Goal: Contribute content: Contribute content

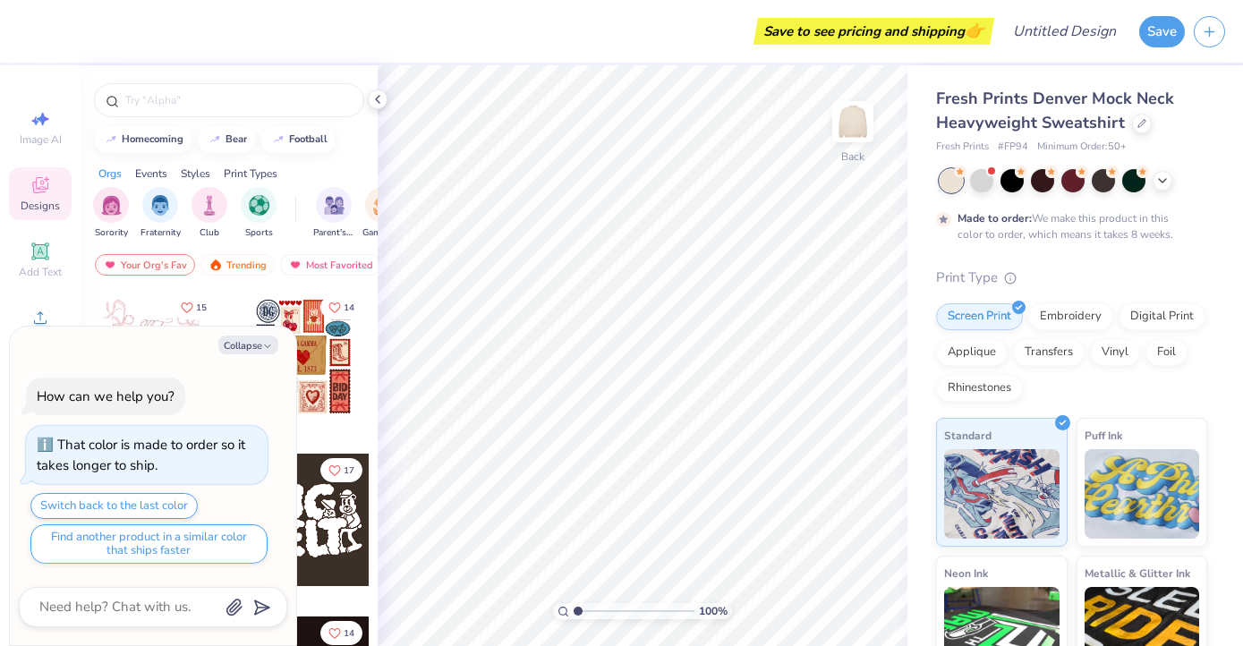
type textarea "x"
click at [1236, 170] on div "Fresh Prints Denver Mock Neck Heavyweight Sweatshirt Fresh Prints # FP94 Minimu…" at bounding box center [1075, 443] width 336 height 757
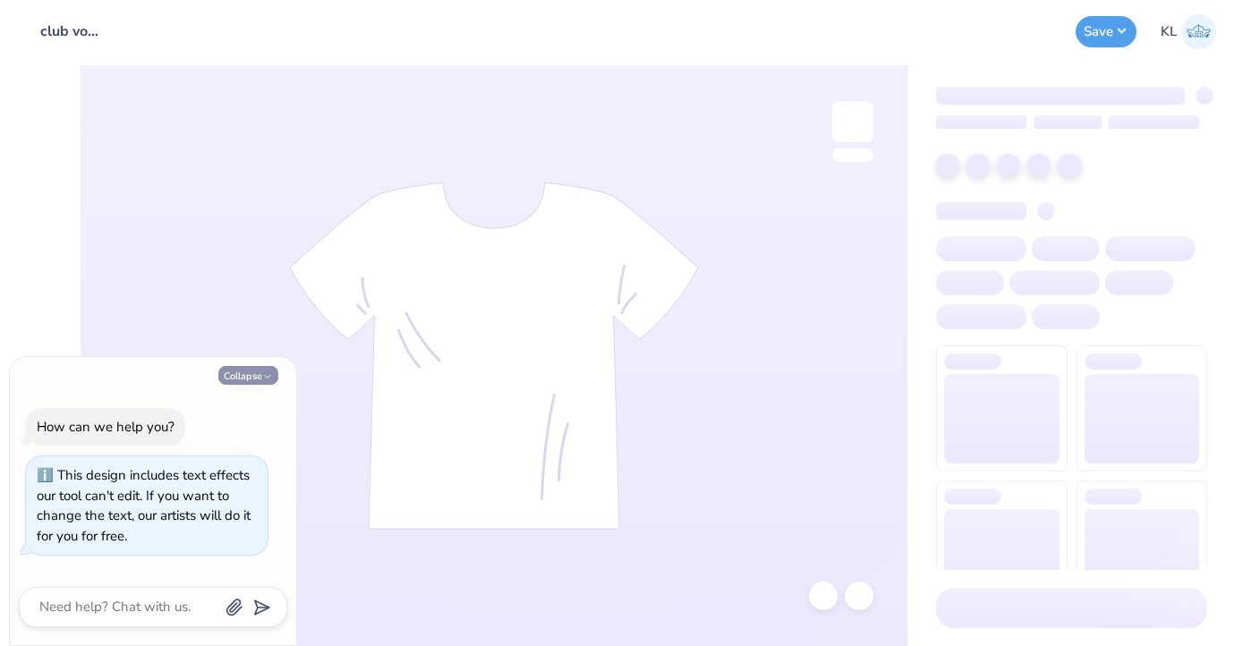
click at [262, 374] on icon "button" at bounding box center [267, 376] width 11 height 11
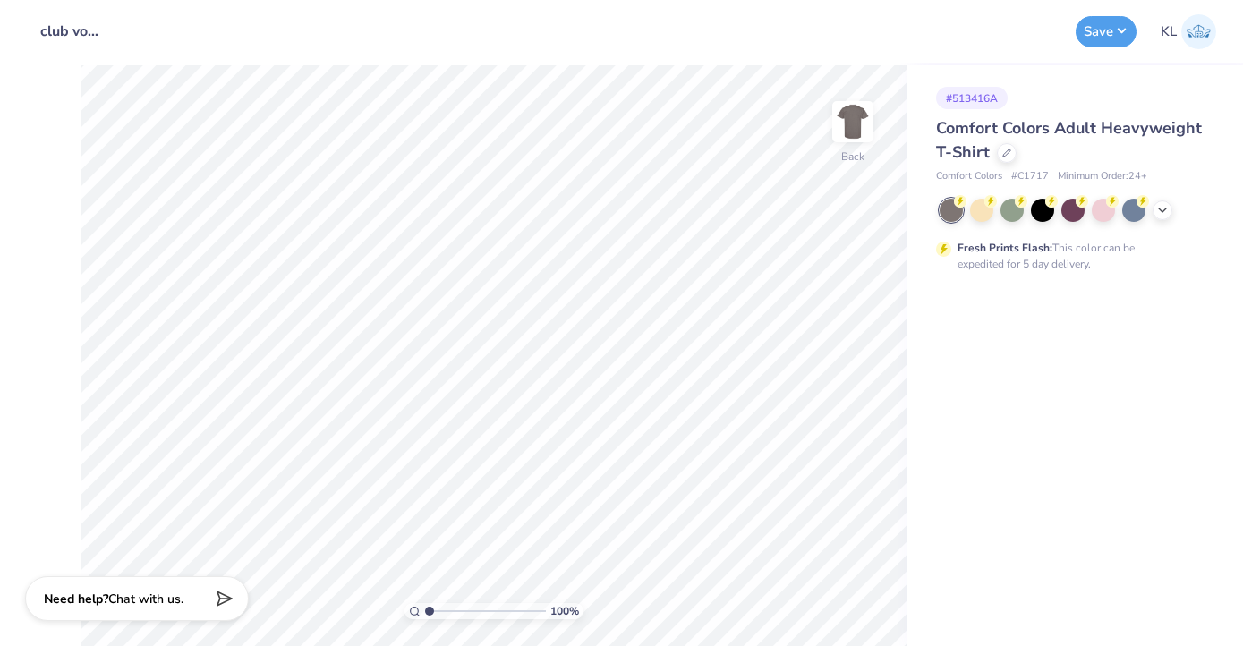
type textarea "x"
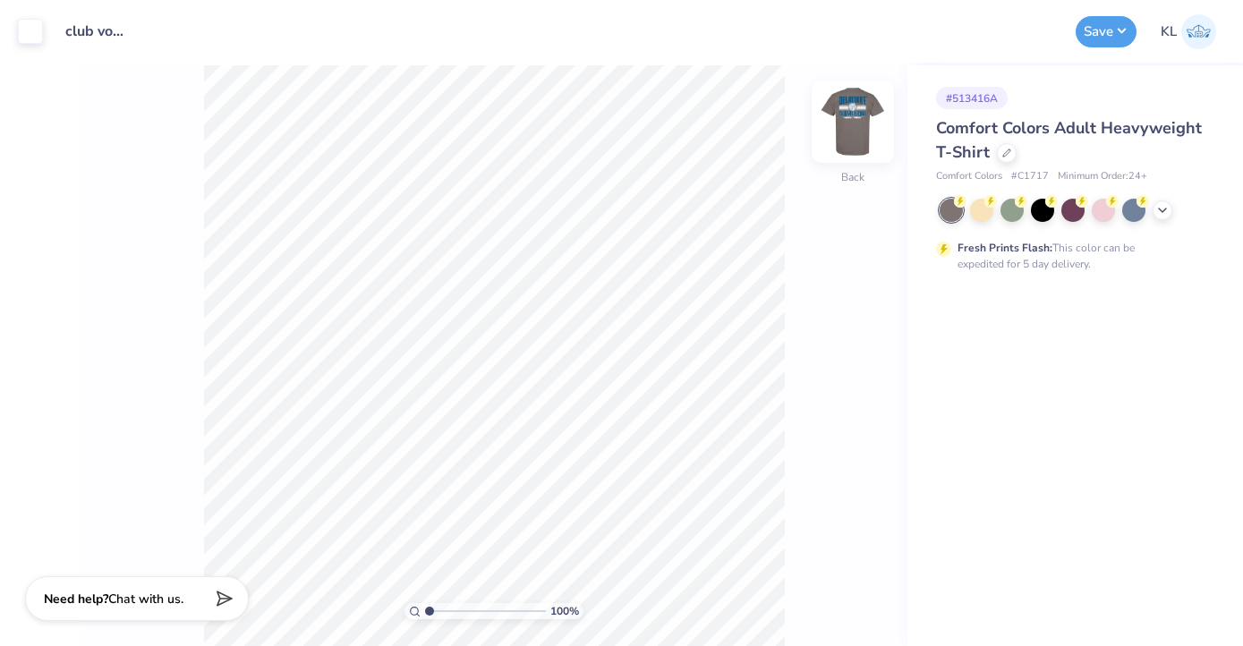
click at [861, 139] on img at bounding box center [853, 122] width 72 height 72
click at [861, 139] on img at bounding box center [853, 122] width 36 height 36
click at [1161, 209] on polyline at bounding box center [1162, 209] width 7 height 4
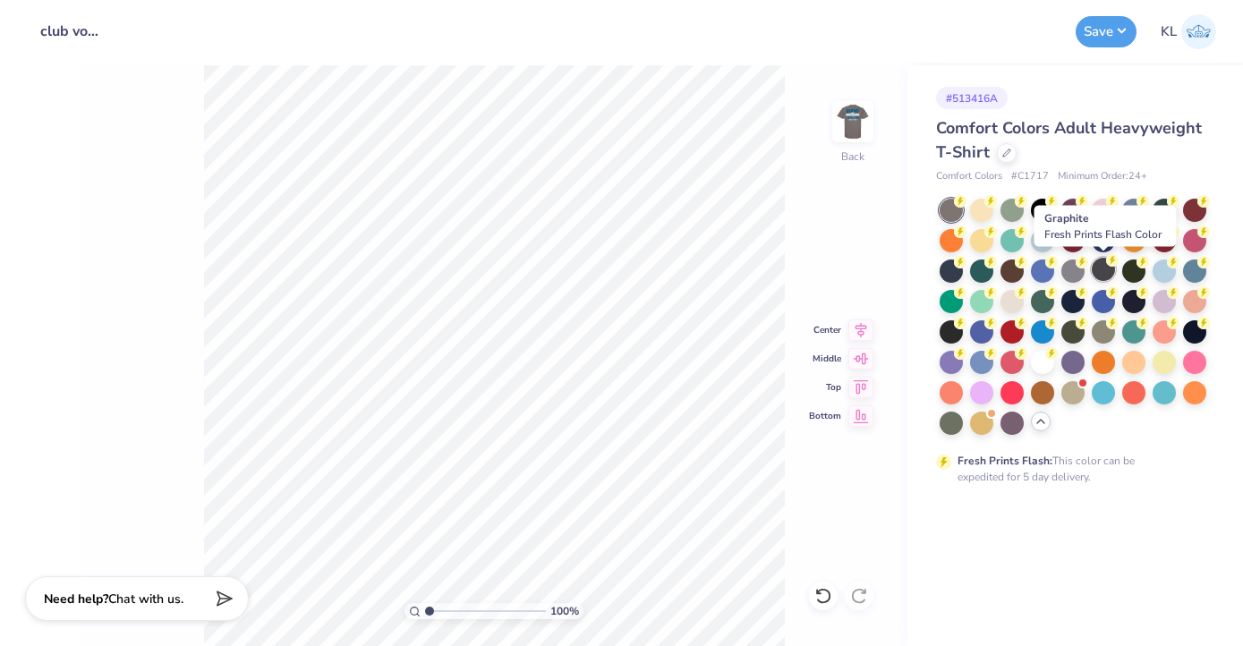
click at [1100, 273] on div at bounding box center [1103, 269] width 23 height 23
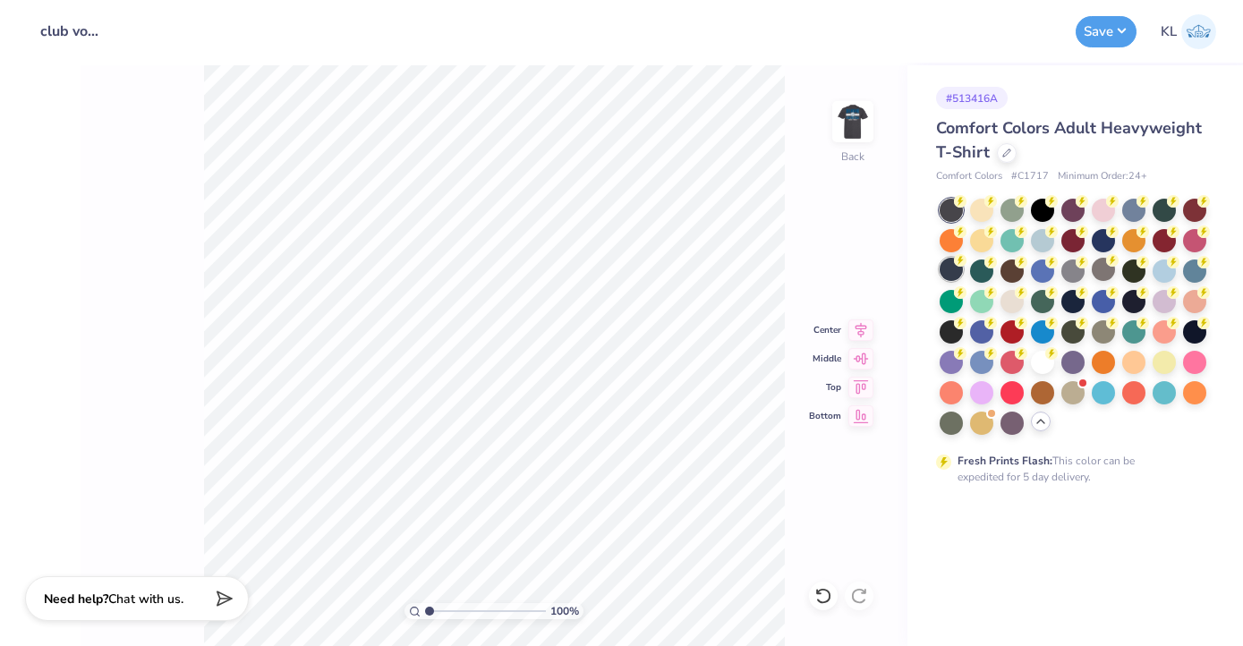
click at [948, 266] on div at bounding box center [951, 269] width 23 height 23
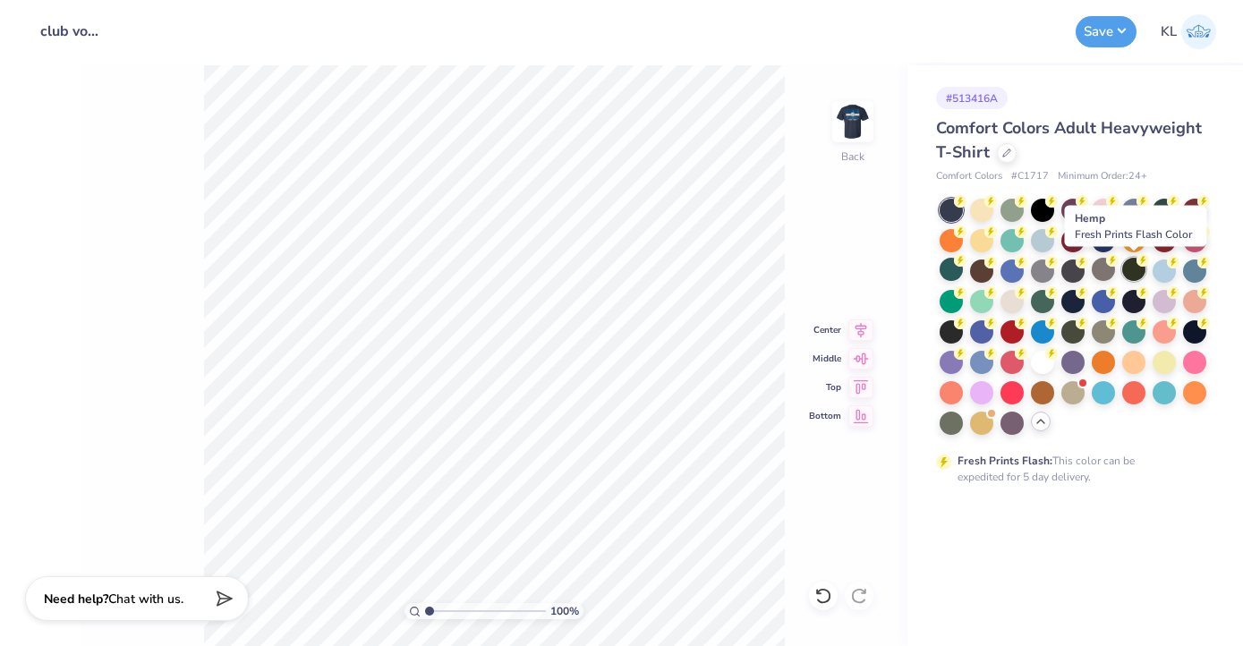
click at [1135, 265] on div at bounding box center [1133, 269] width 23 height 23
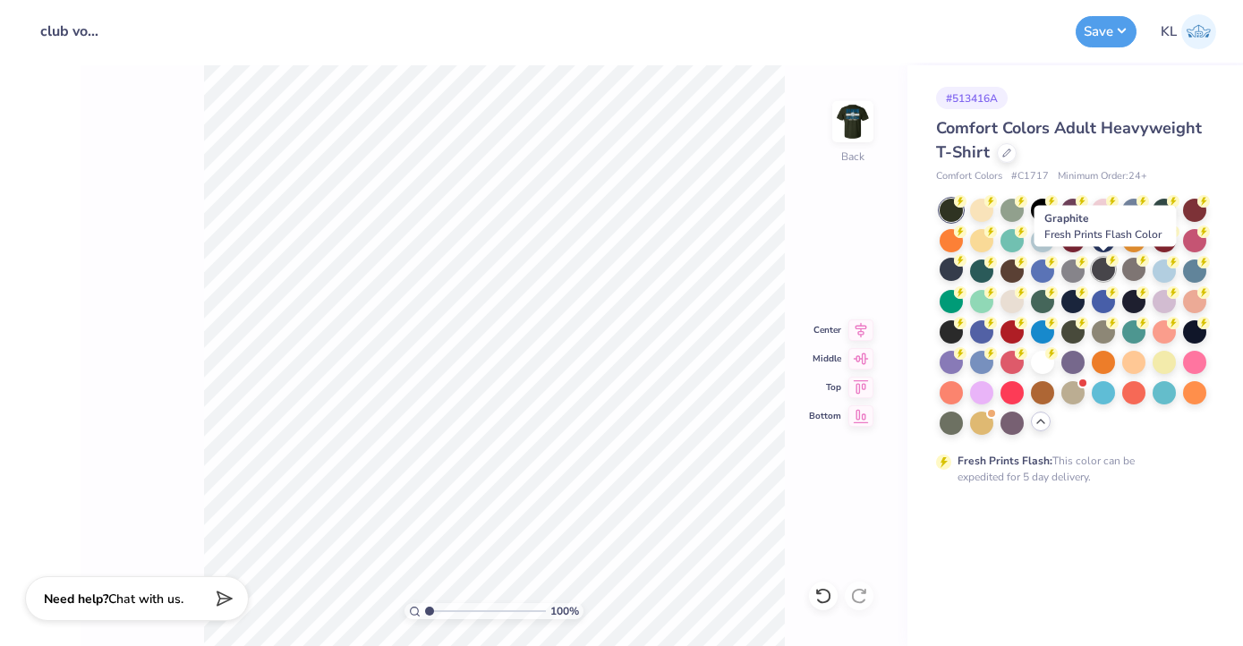
click at [1101, 274] on div at bounding box center [1103, 269] width 23 height 23
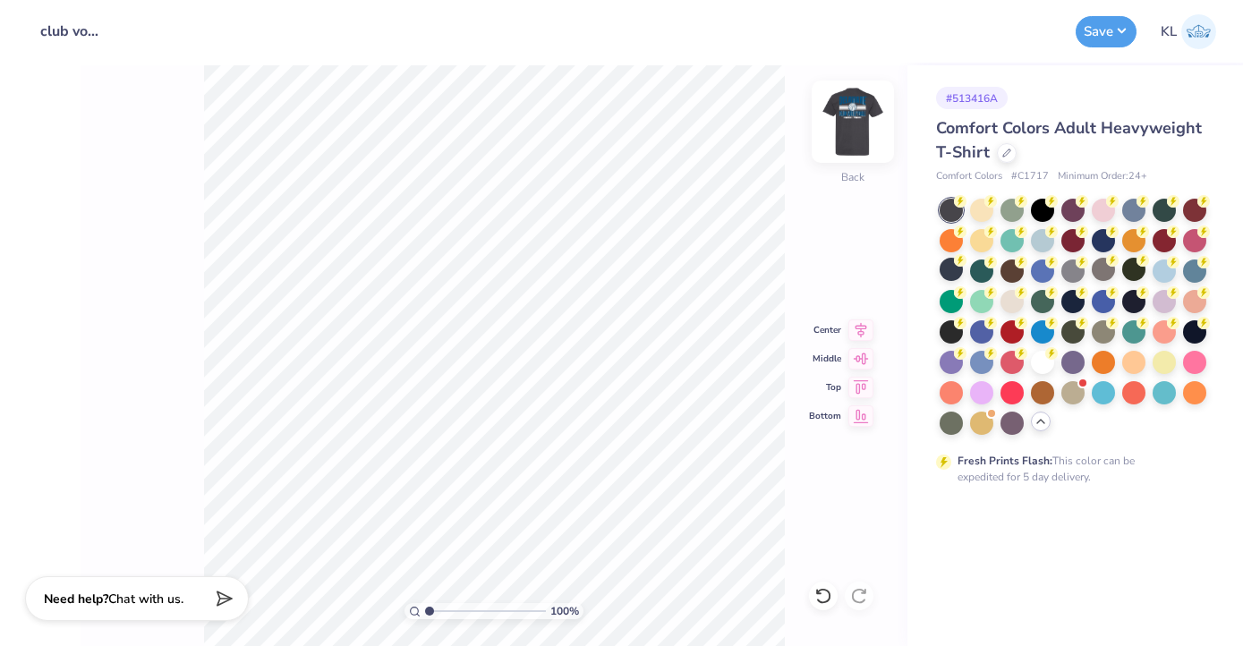
click at [855, 119] on img at bounding box center [853, 122] width 72 height 72
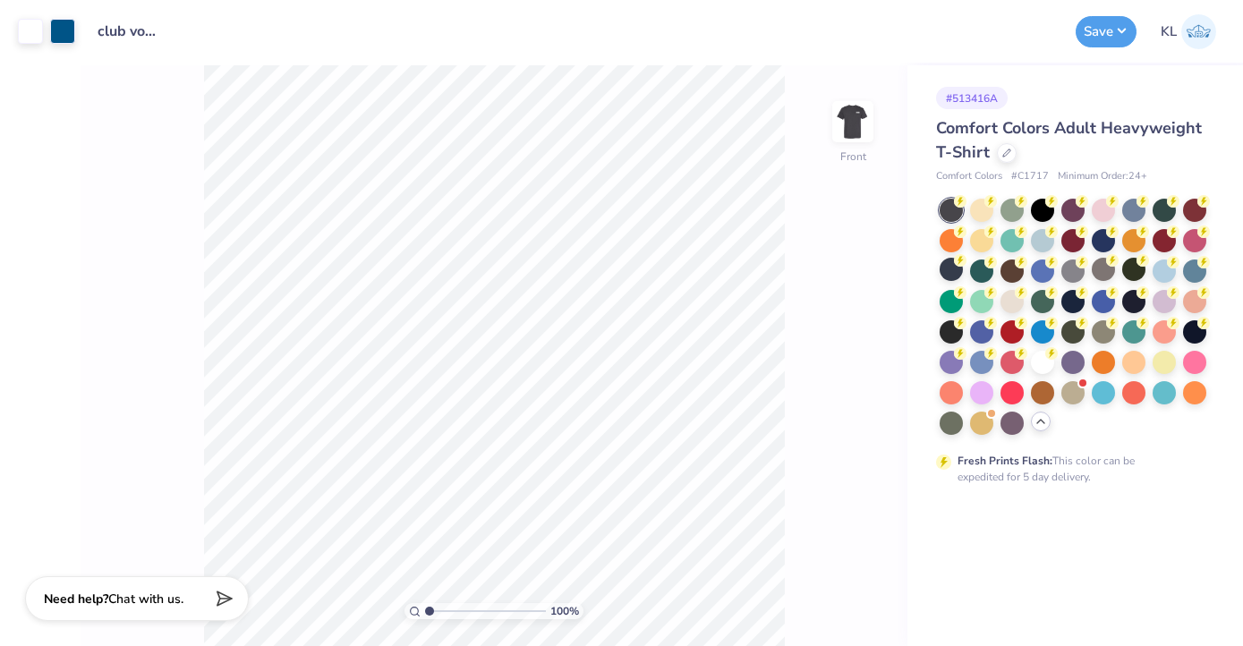
click at [855, 119] on img at bounding box center [853, 122] width 36 height 36
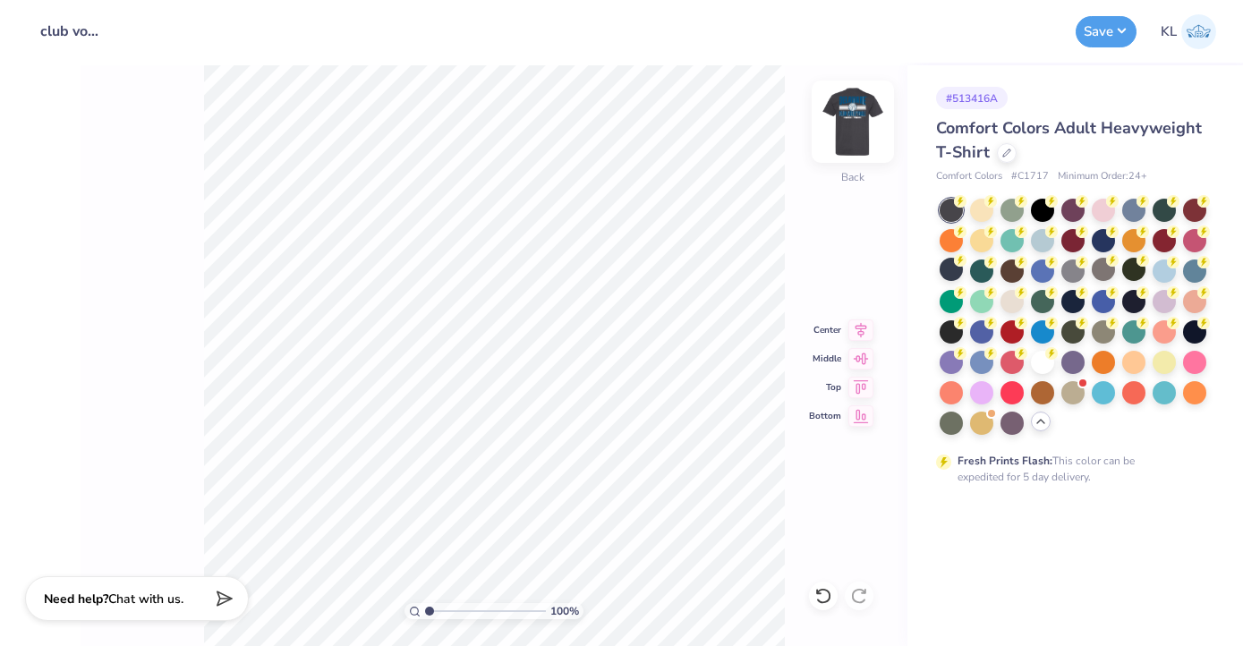
click at [848, 133] on img at bounding box center [853, 122] width 72 height 72
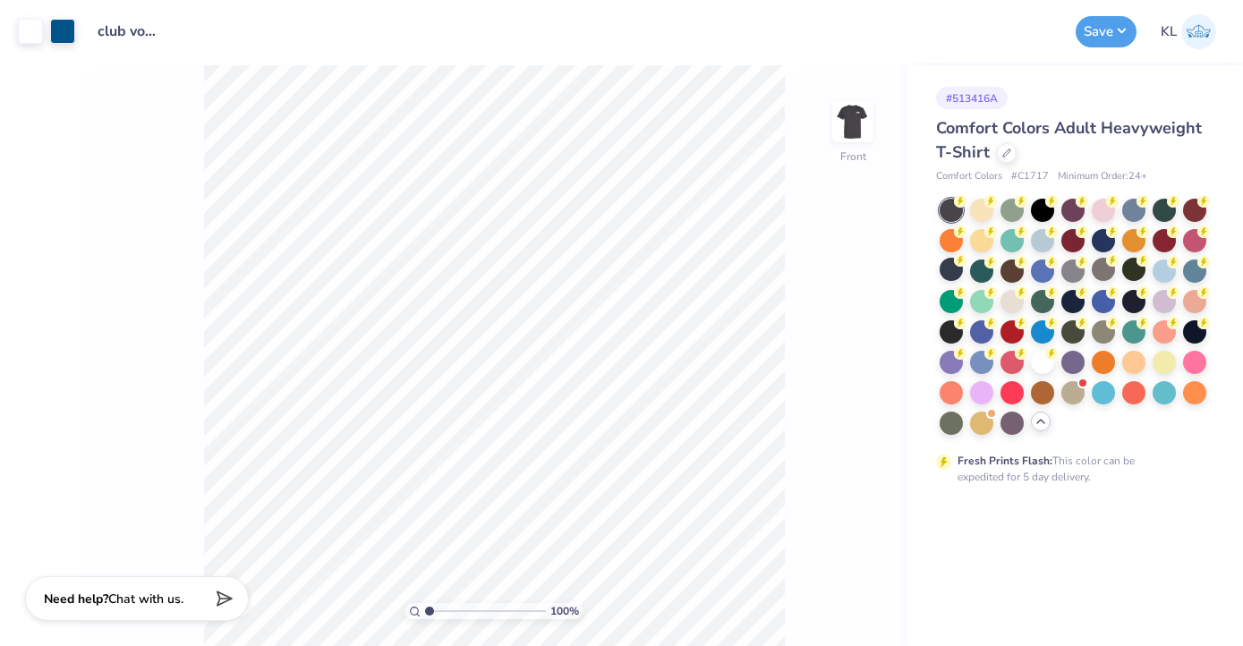
click at [848, 133] on img at bounding box center [853, 122] width 36 height 36
click at [1078, 47] on div "Save KL" at bounding box center [1155, 31] width 158 height 63
click at [1105, 47] on div "Save" at bounding box center [1106, 31] width 61 height 31
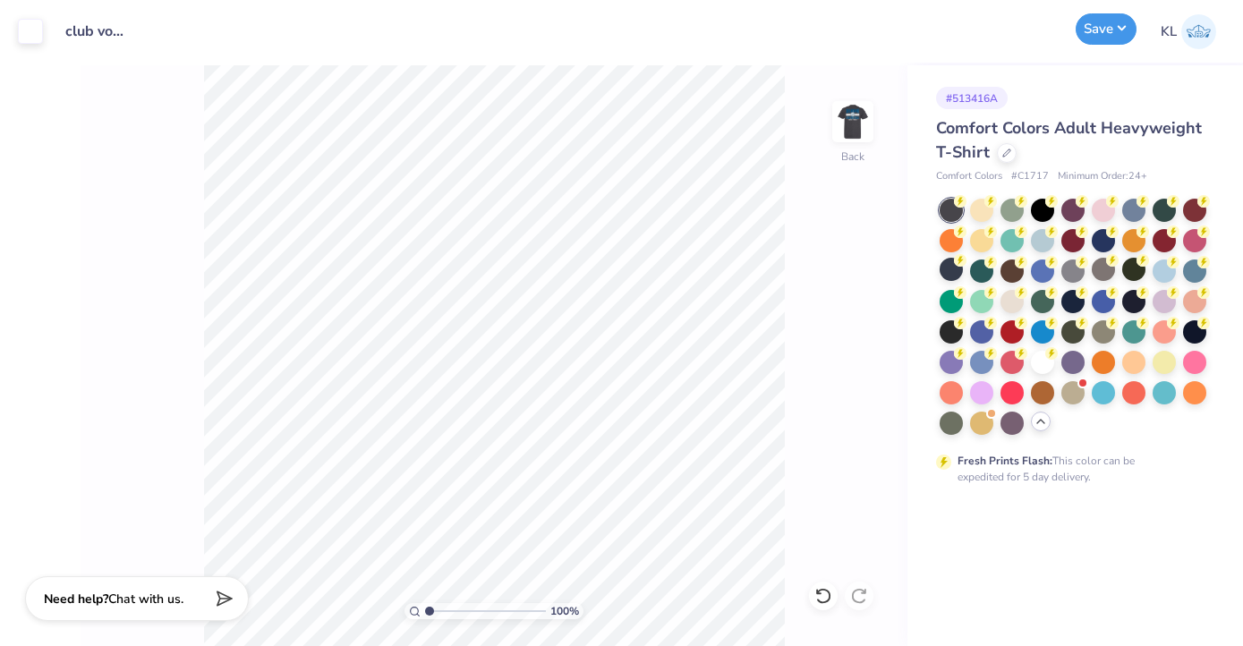
click at [1110, 30] on button "Save" at bounding box center [1106, 28] width 61 height 31
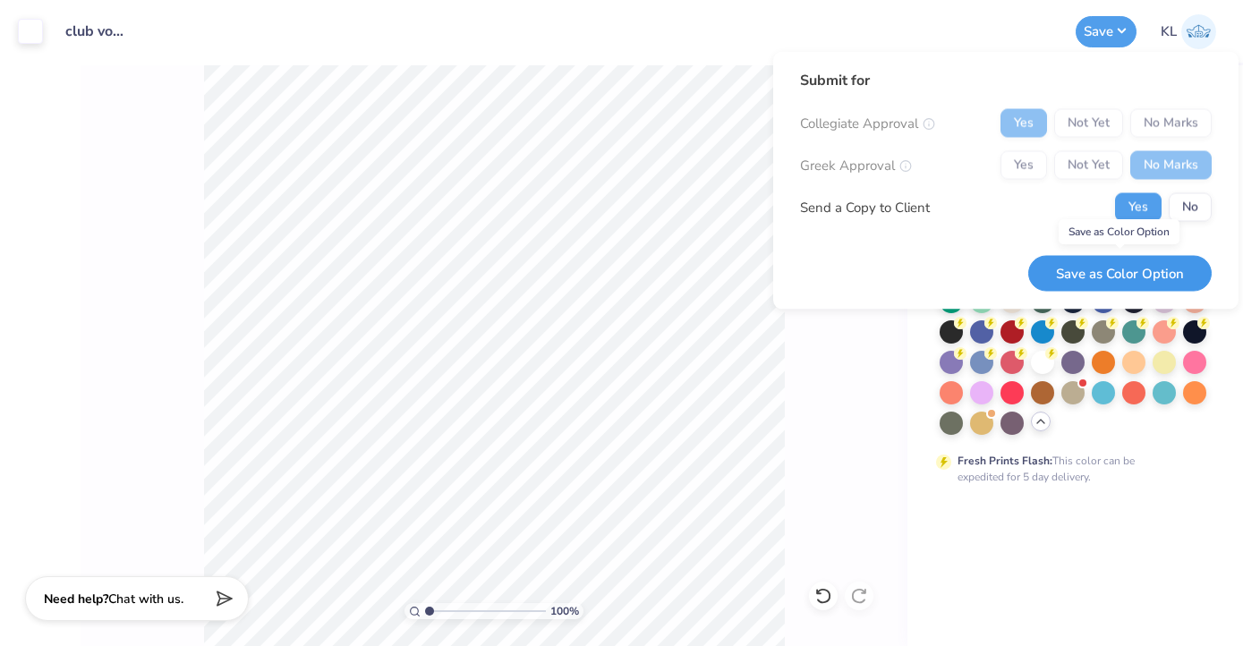
click at [1091, 275] on button "Save as Color Option" at bounding box center [1119, 273] width 183 height 37
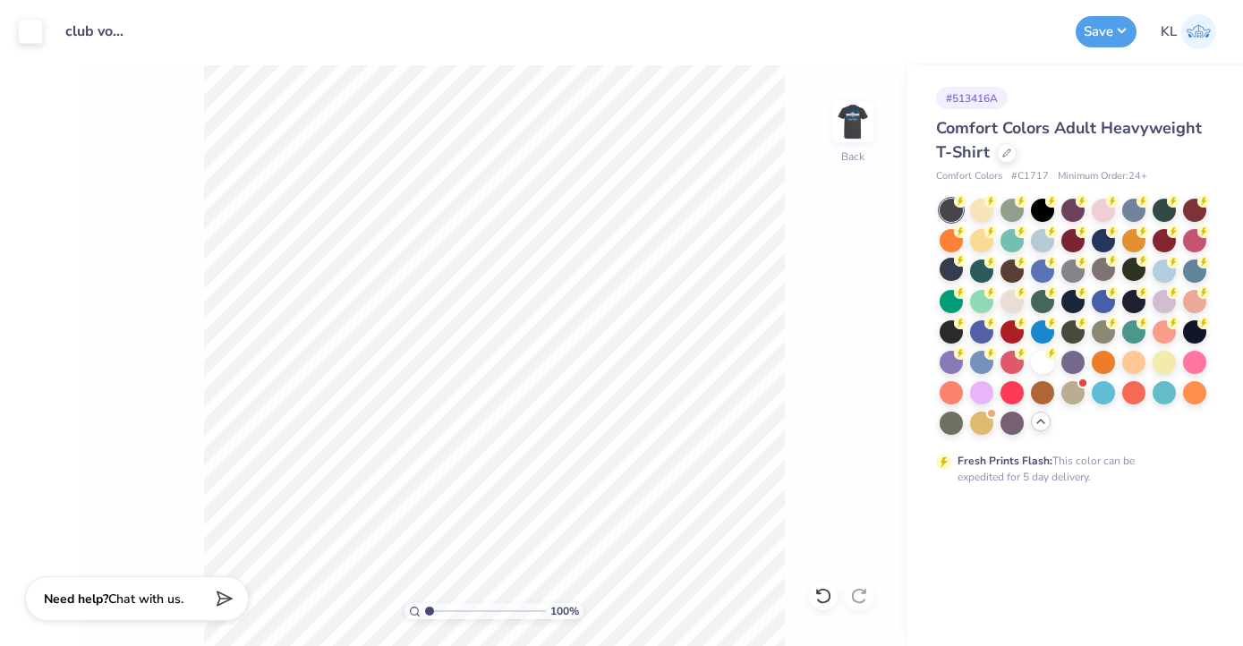
click at [1195, 36] on img at bounding box center [1198, 31] width 35 height 35
